Goal: Information Seeking & Learning: Learn about a topic

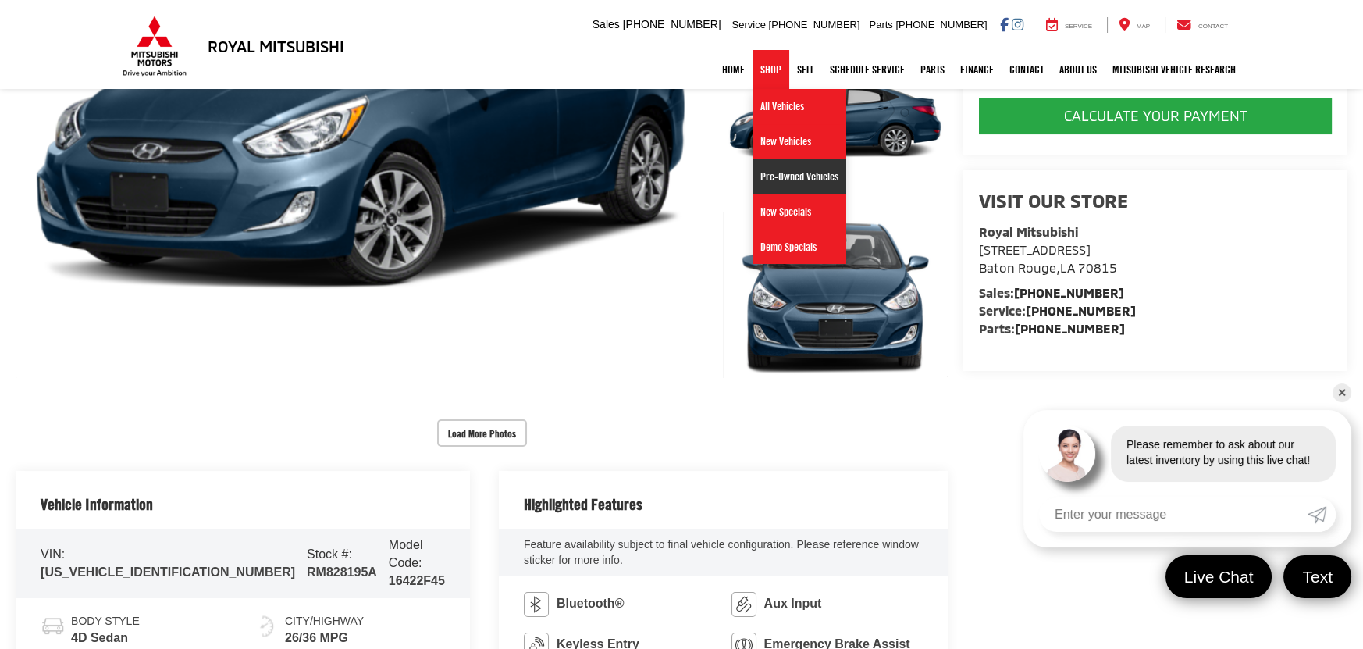
click at [813, 178] on link "Pre-Owned Vehicles" at bounding box center [800, 176] width 94 height 35
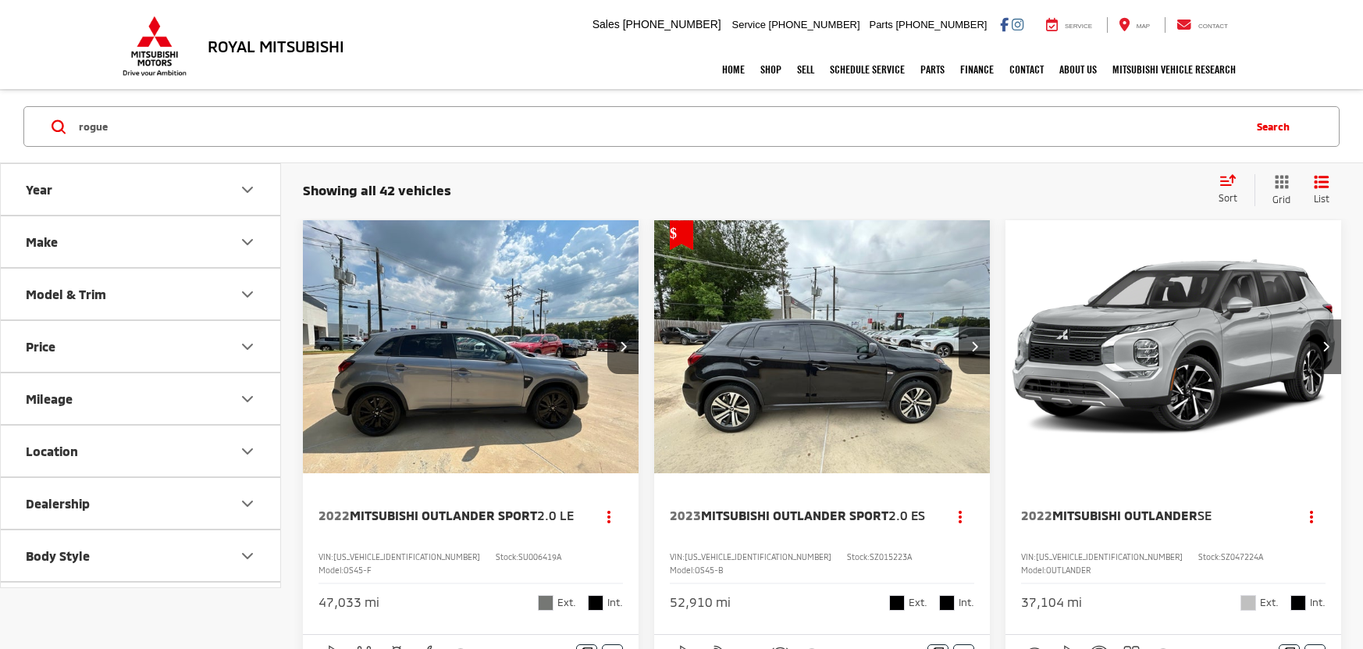
type input "rogue"
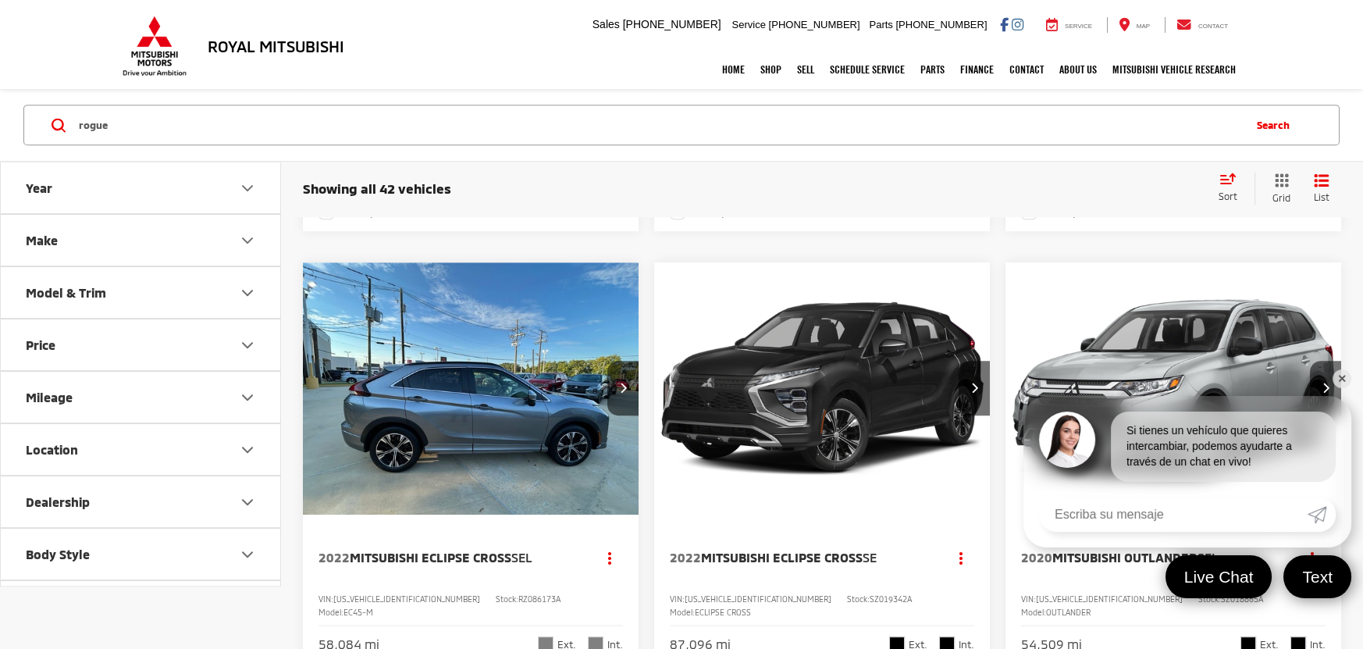
scroll to position [1, 0]
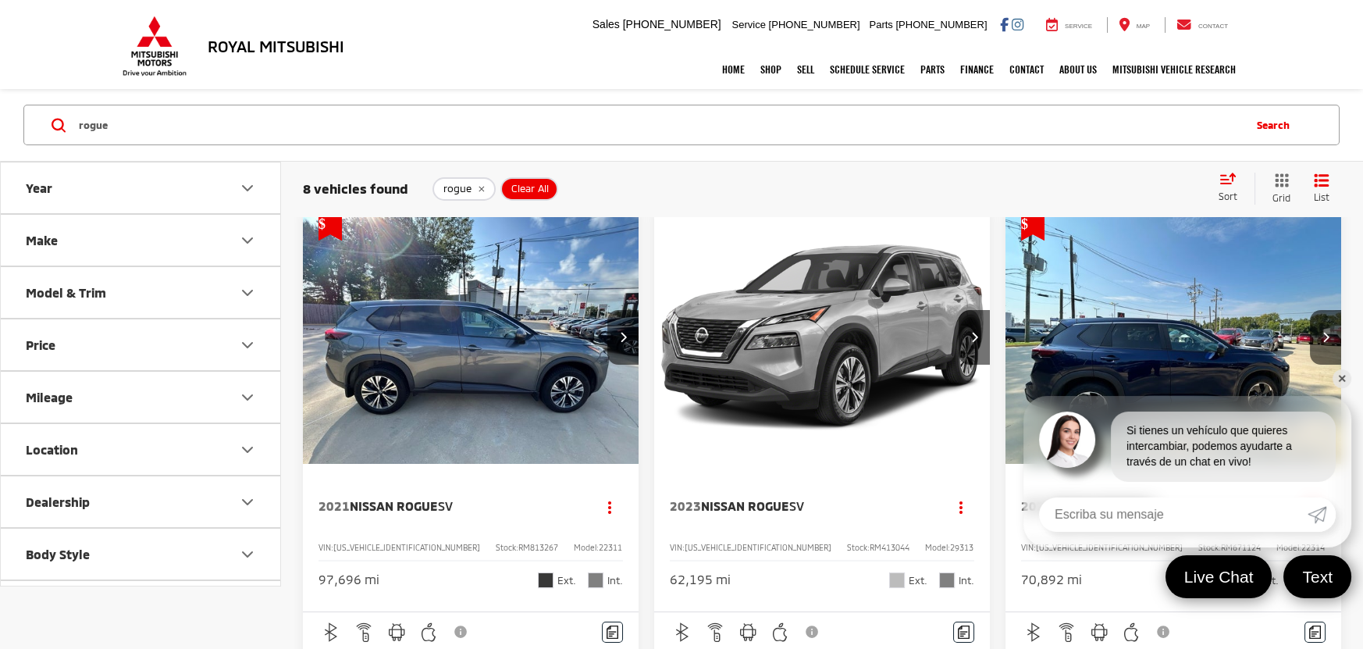
click at [1344, 376] on link "✕" at bounding box center [1342, 378] width 19 height 19
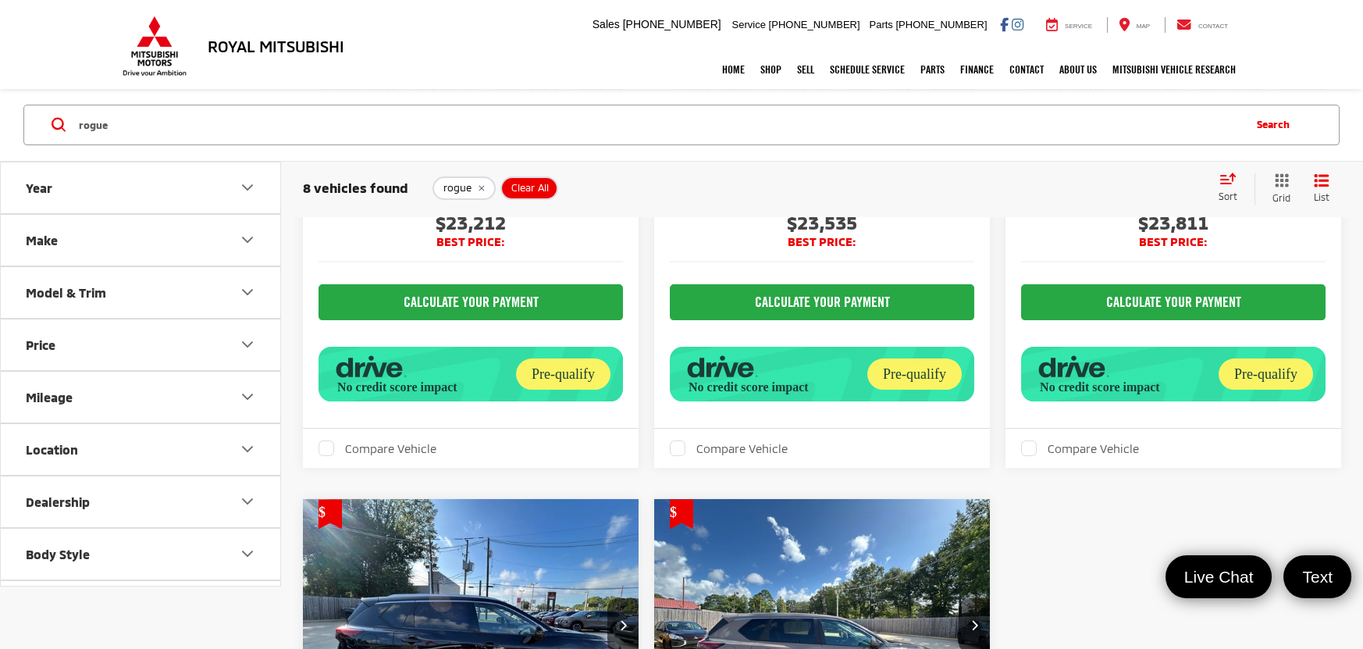
scroll to position [1065, 0]
